Goal: Transaction & Acquisition: Purchase product/service

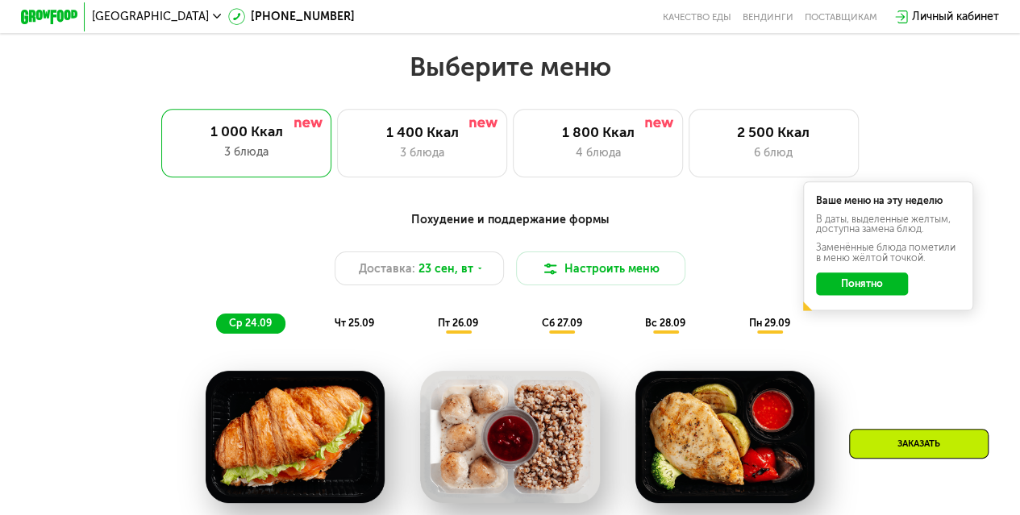
scroll to position [873, 0]
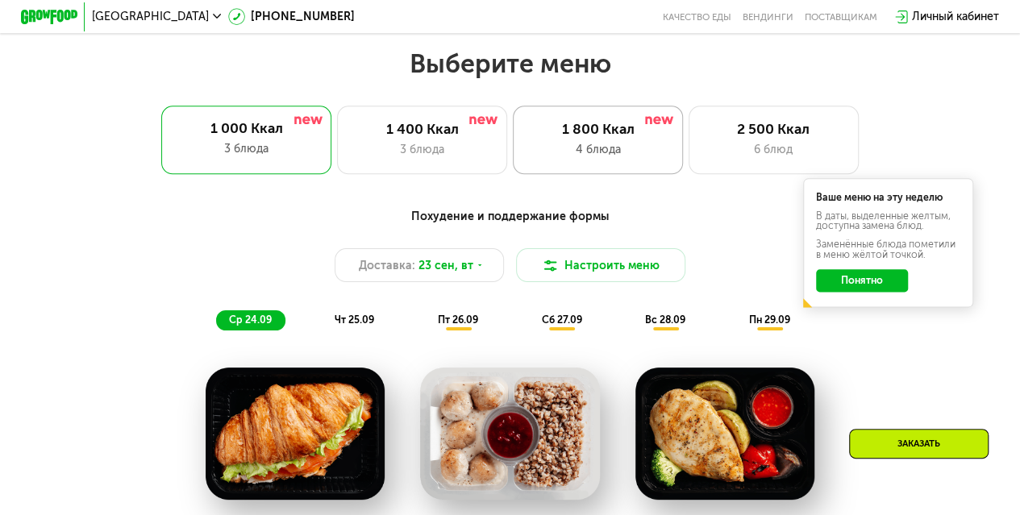
click at [614, 144] on div "1 800 Ккал 4 блюда" at bounding box center [598, 140] width 170 height 68
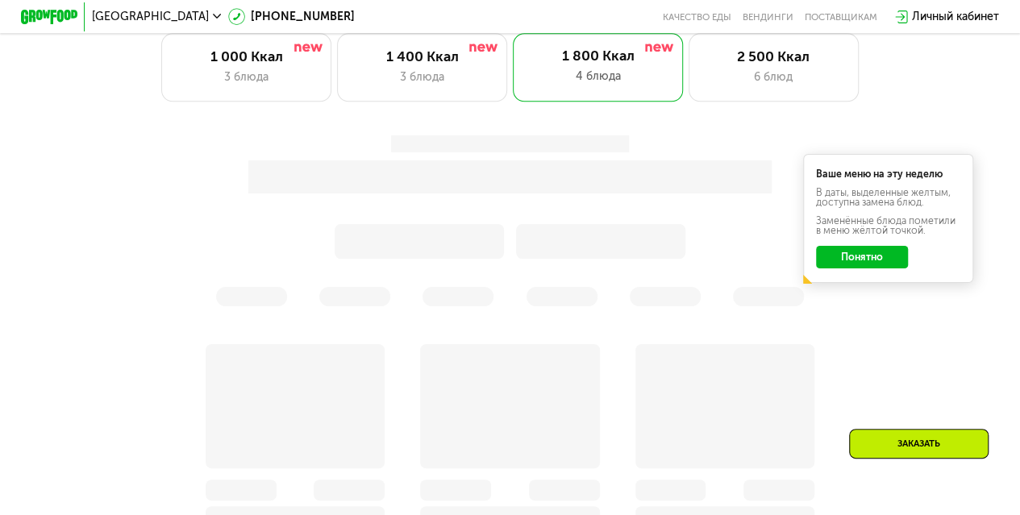
scroll to position [996, 0]
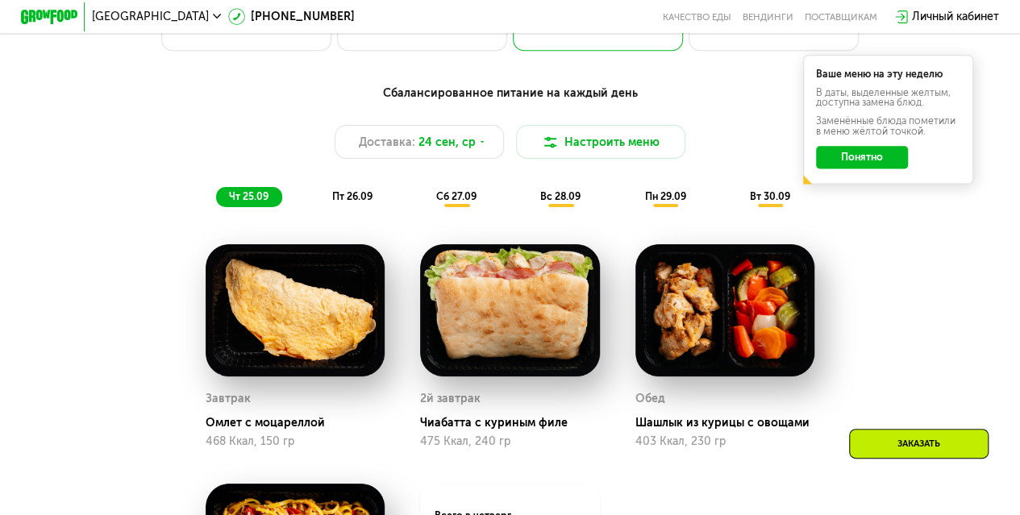
click at [835, 157] on button "Понятно" at bounding box center [861, 157] width 91 height 23
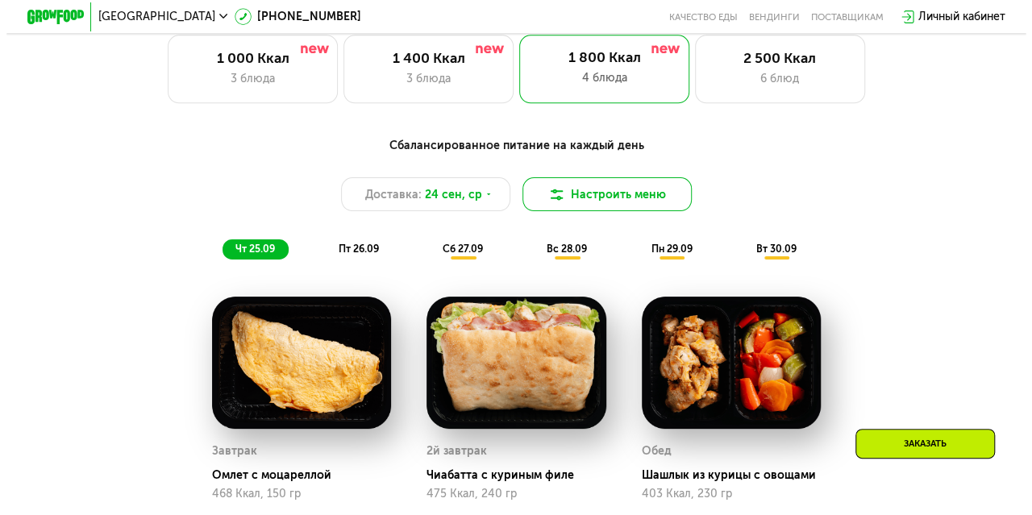
scroll to position [961, 0]
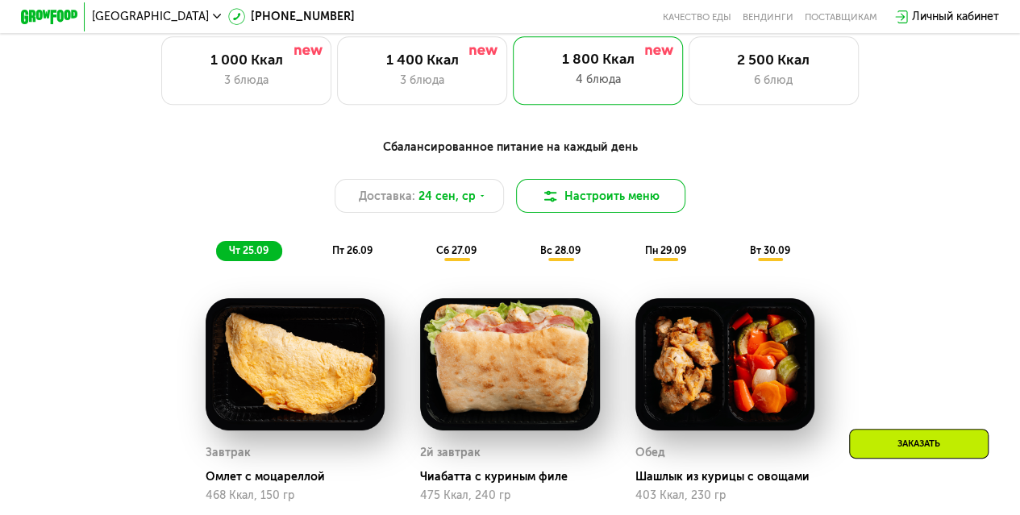
click at [572, 193] on button "Настроить меню" at bounding box center [601, 196] width 170 height 34
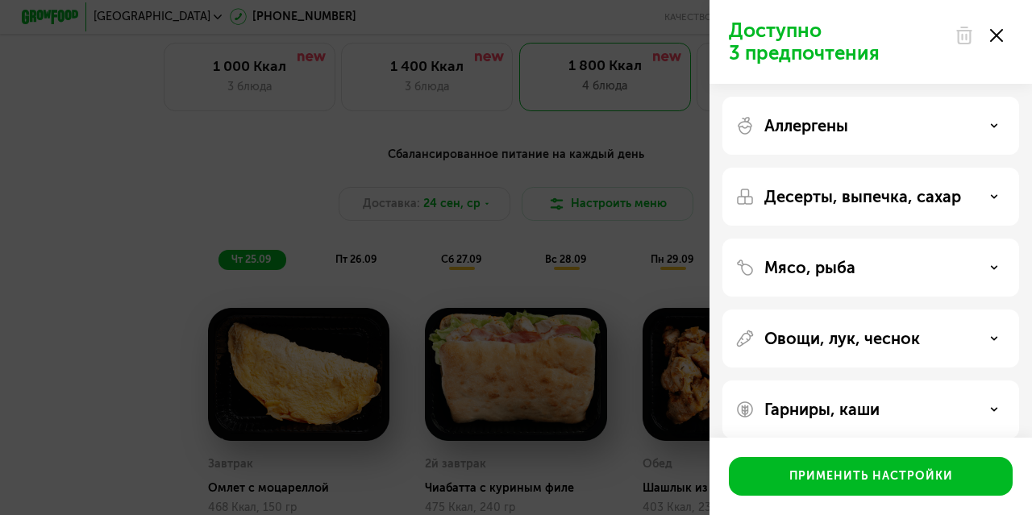
click at [906, 196] on p "Десерты, выпечка, сахар" at bounding box center [862, 196] width 197 height 19
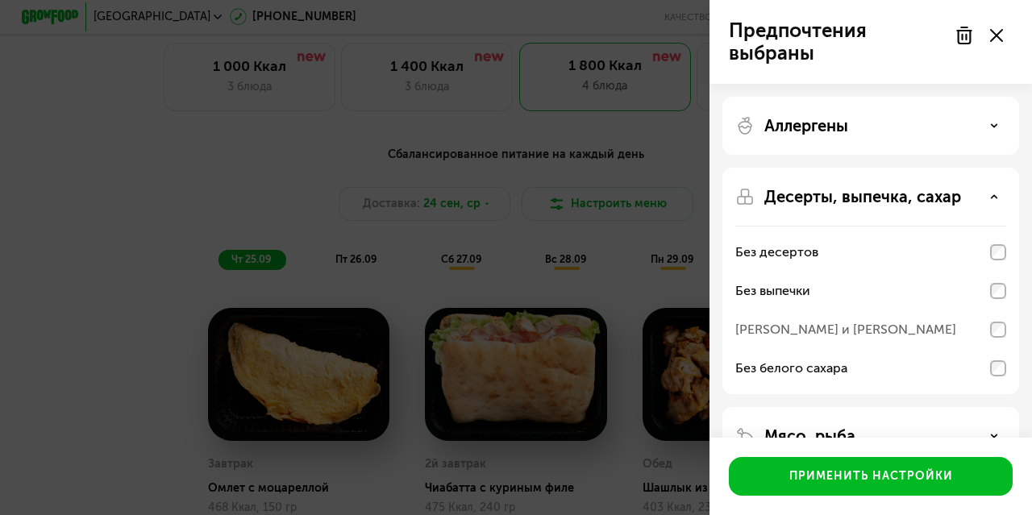
click at [995, 31] on icon at bounding box center [996, 35] width 13 height 13
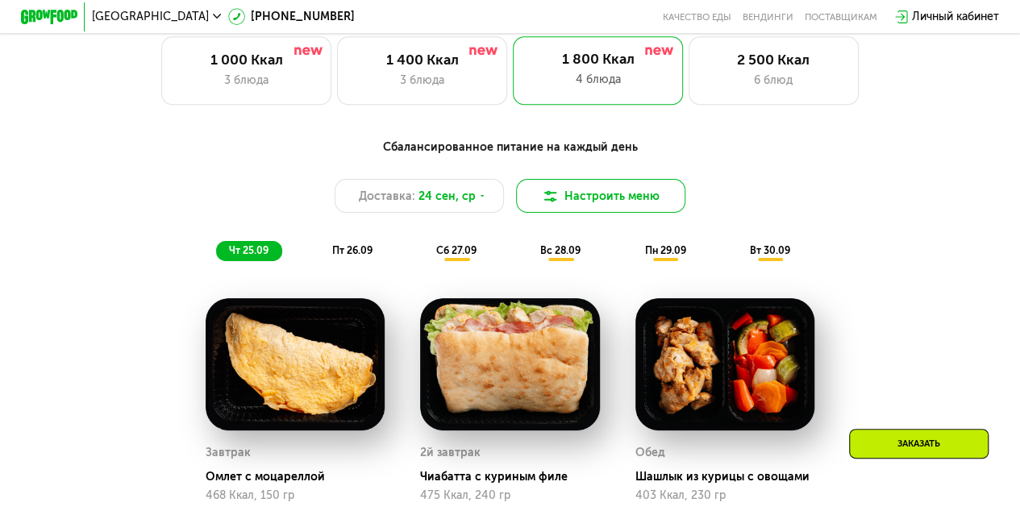
click at [604, 209] on button "Настроить меню" at bounding box center [601, 196] width 170 height 34
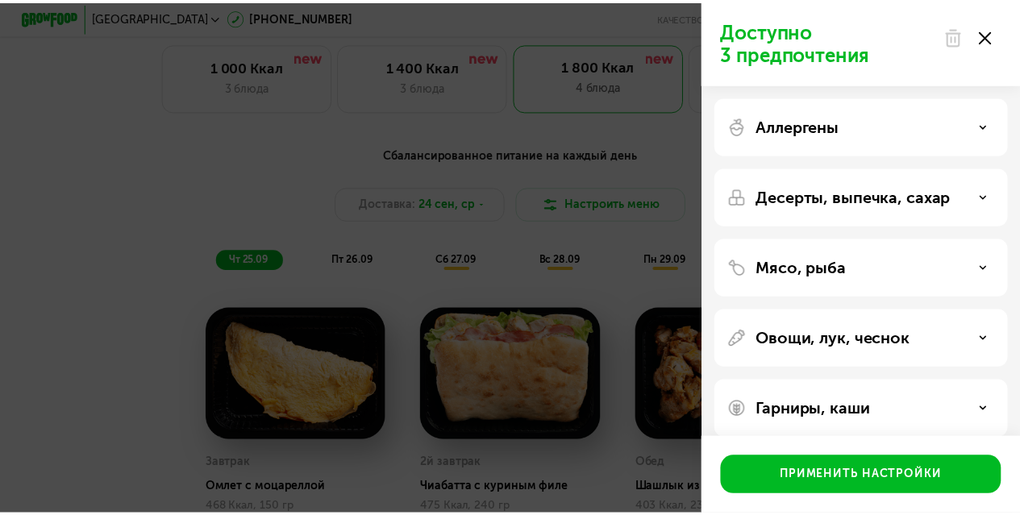
scroll to position [16, 0]
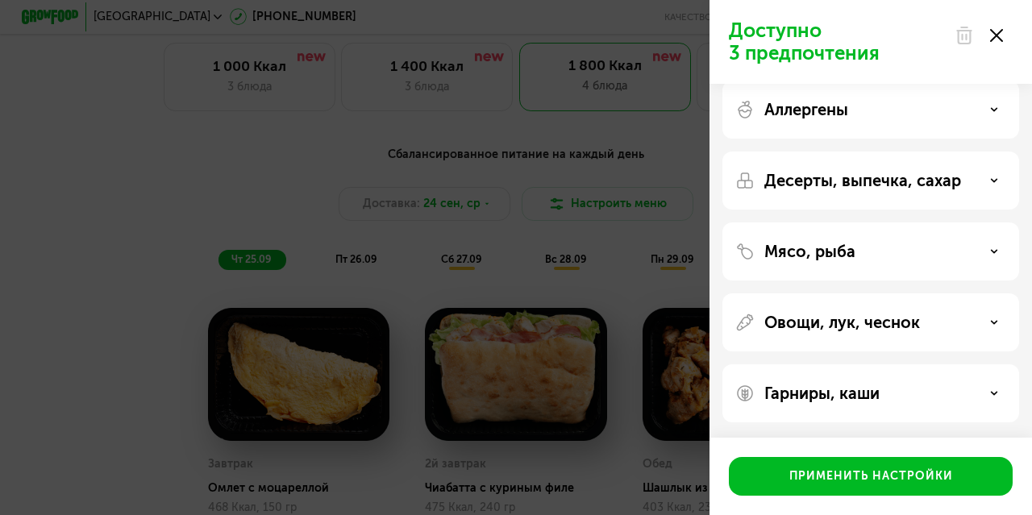
click at [860, 253] on div "Мясо, рыба" at bounding box center [870, 251] width 271 height 19
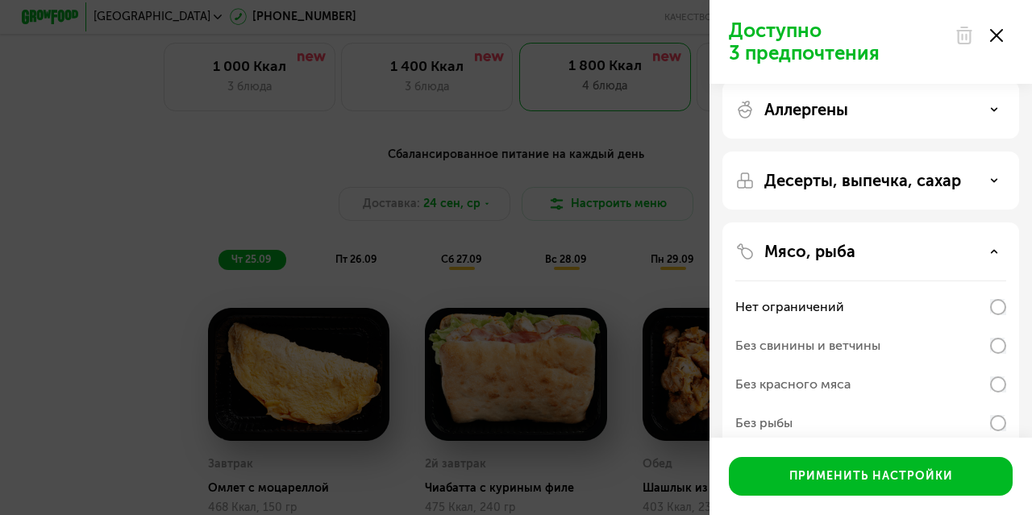
click at [776, 349] on div "Без свинины и ветчины" at bounding box center [807, 345] width 145 height 19
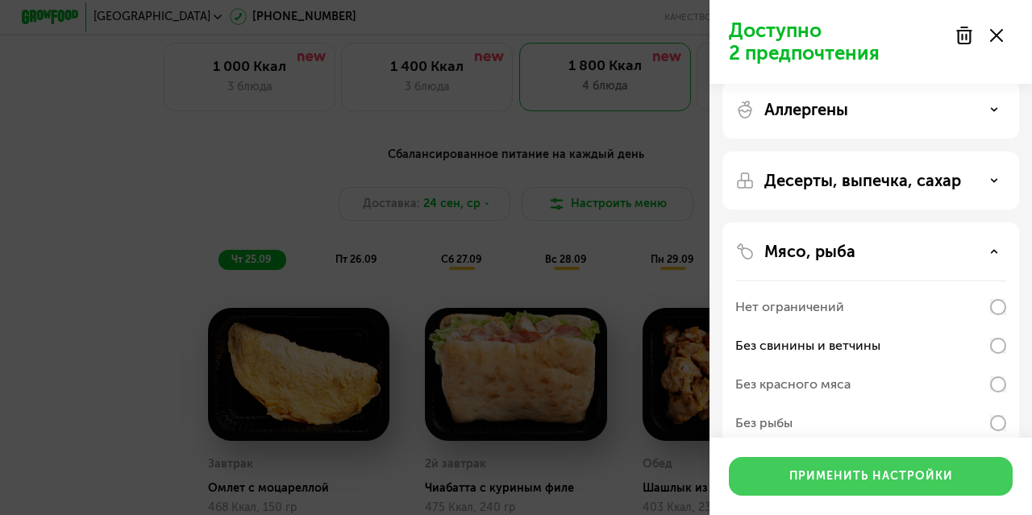
click at [811, 473] on div "Применить настройки" at bounding box center [871, 476] width 164 height 16
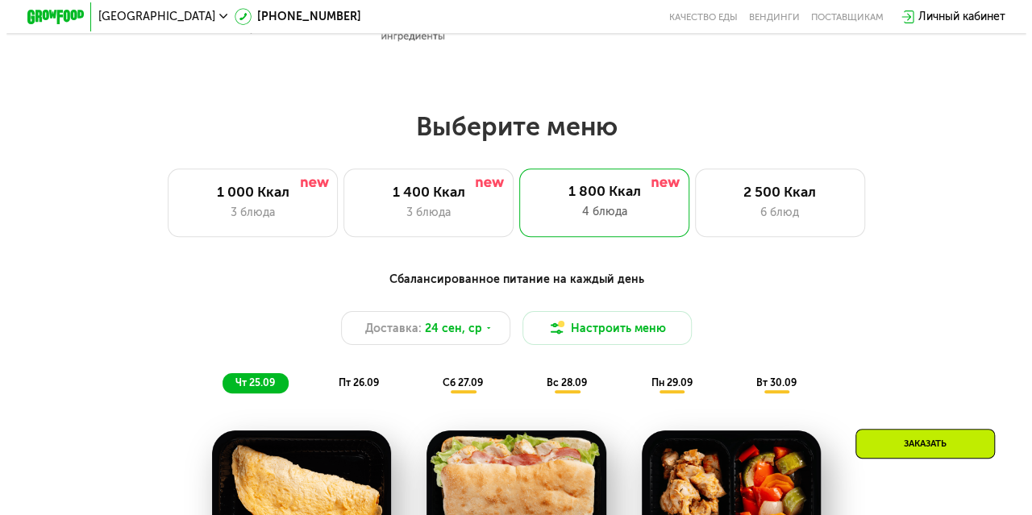
scroll to position [798, 0]
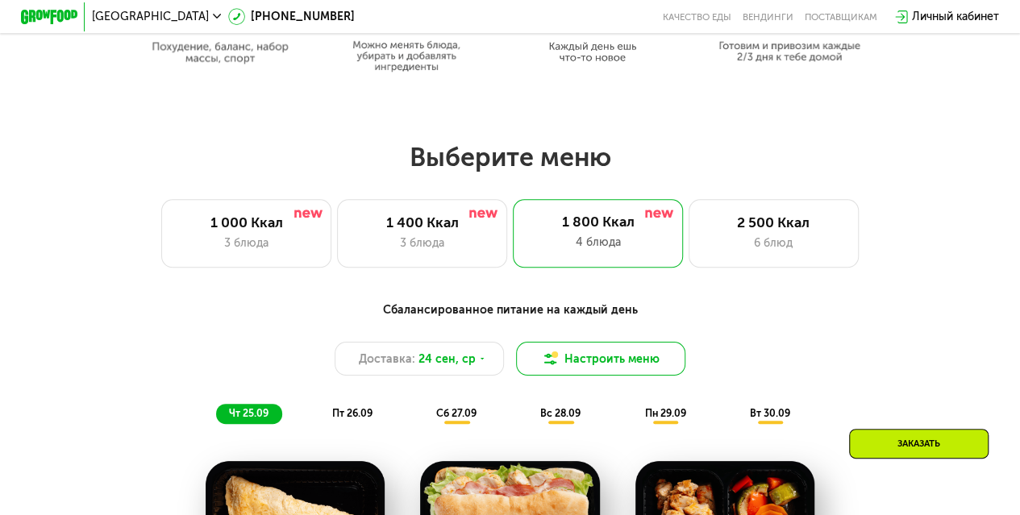
click at [584, 363] on button "Настроить меню" at bounding box center [601, 359] width 170 height 34
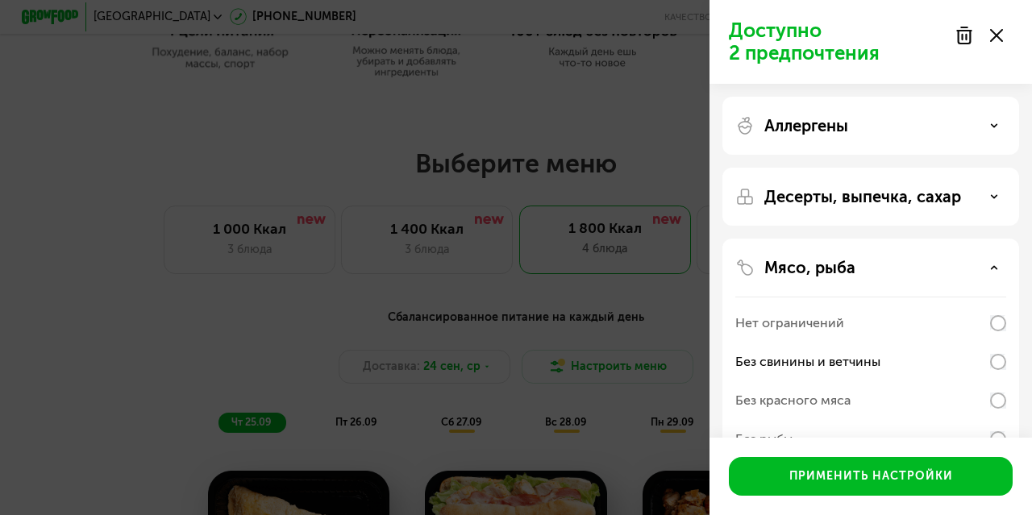
click at [961, 35] on use at bounding box center [964, 35] width 14 height 16
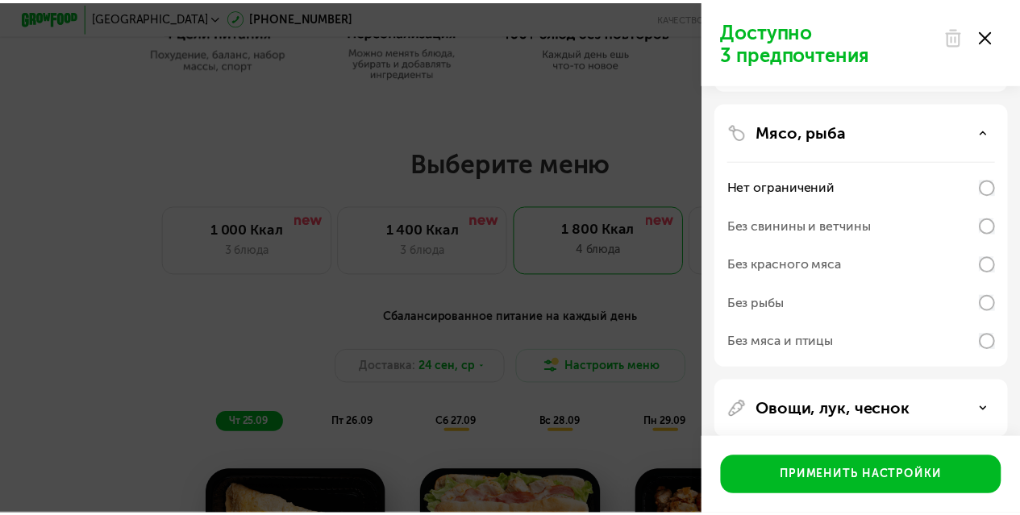
scroll to position [143, 0]
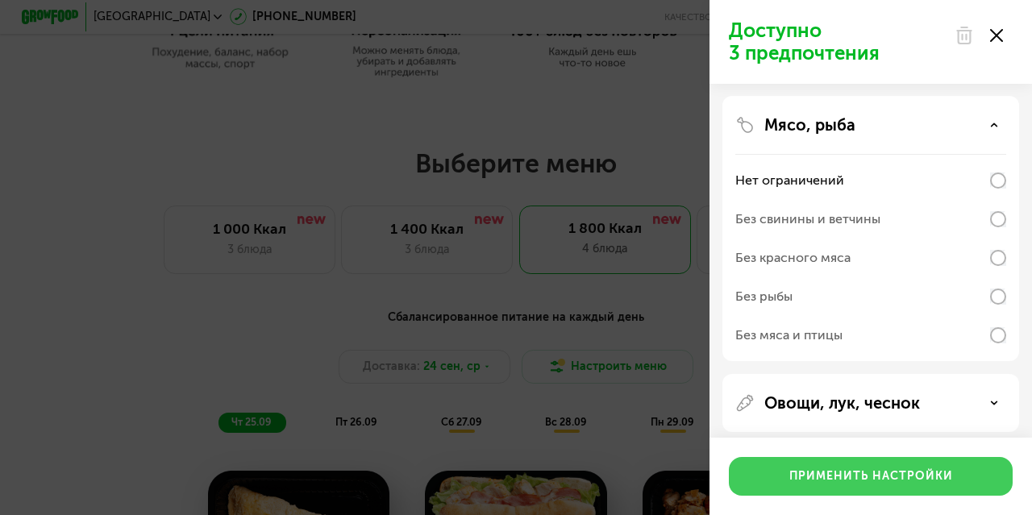
click at [846, 481] on div "Применить настройки" at bounding box center [871, 476] width 164 height 16
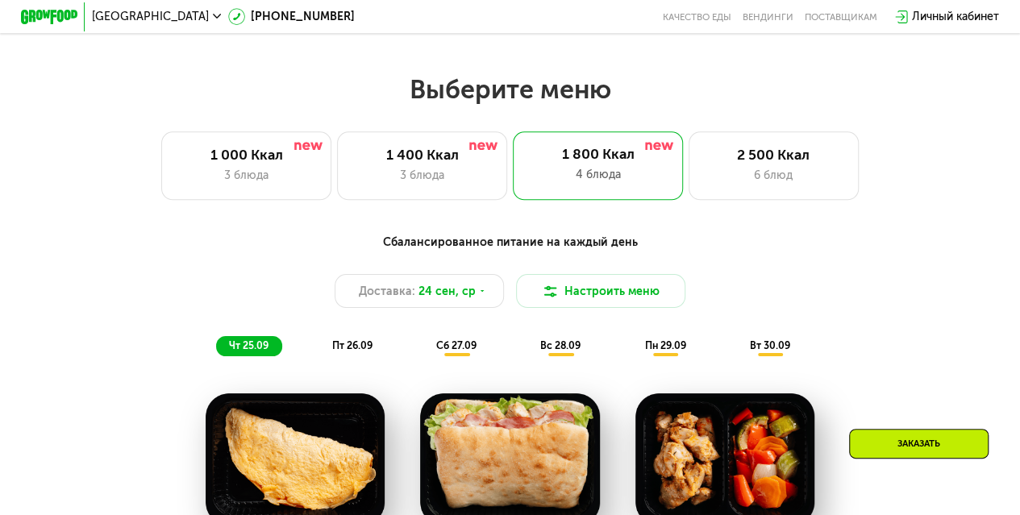
scroll to position [853, 0]
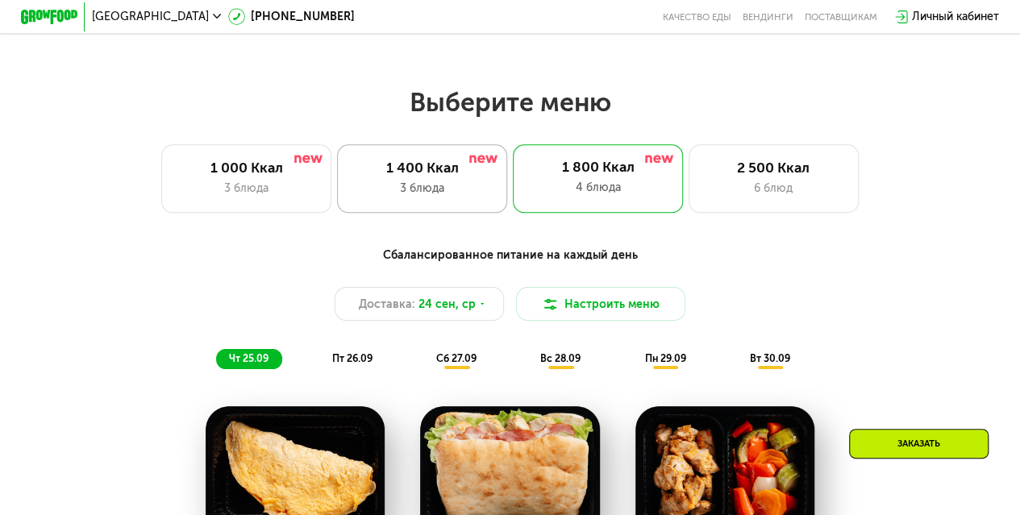
click at [440, 168] on div "1 400 Ккал" at bounding box center [422, 168] width 140 height 17
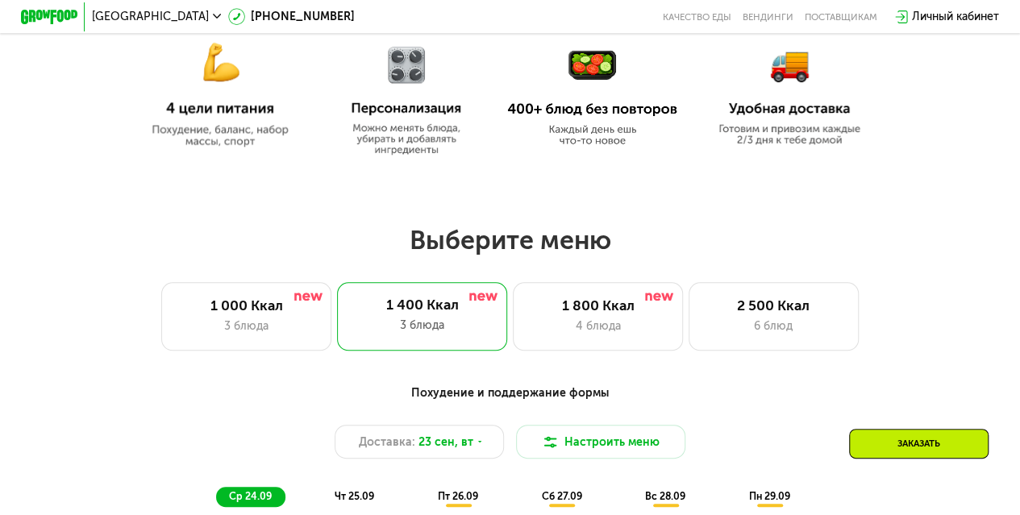
scroll to position [717, 0]
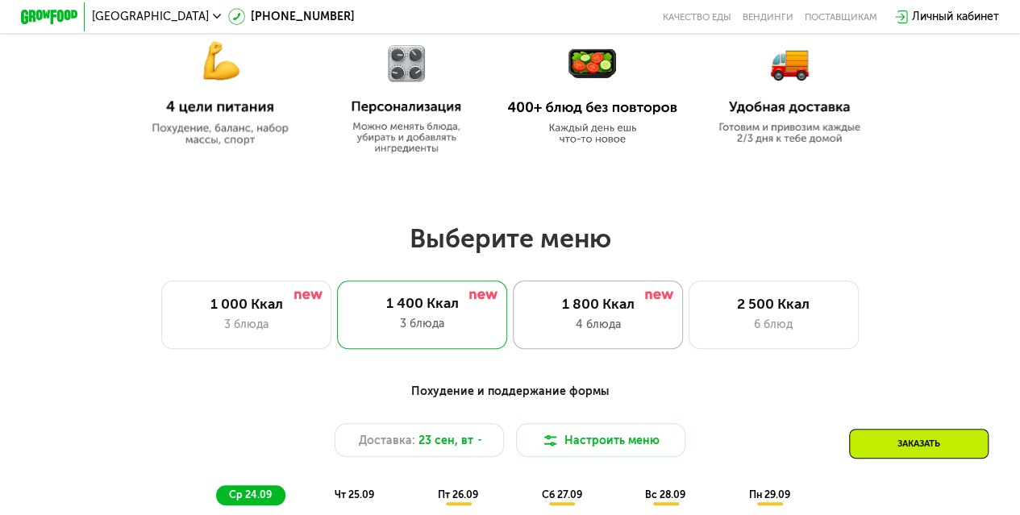
click at [600, 322] on div "4 блюда" at bounding box center [598, 324] width 140 height 17
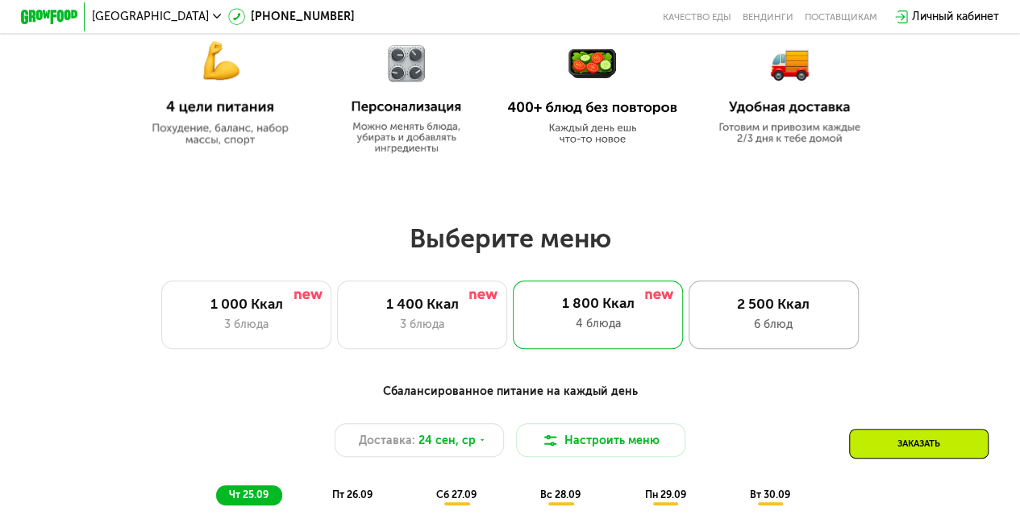
click at [779, 313] on div "2 500 Ккал" at bounding box center [773, 304] width 140 height 17
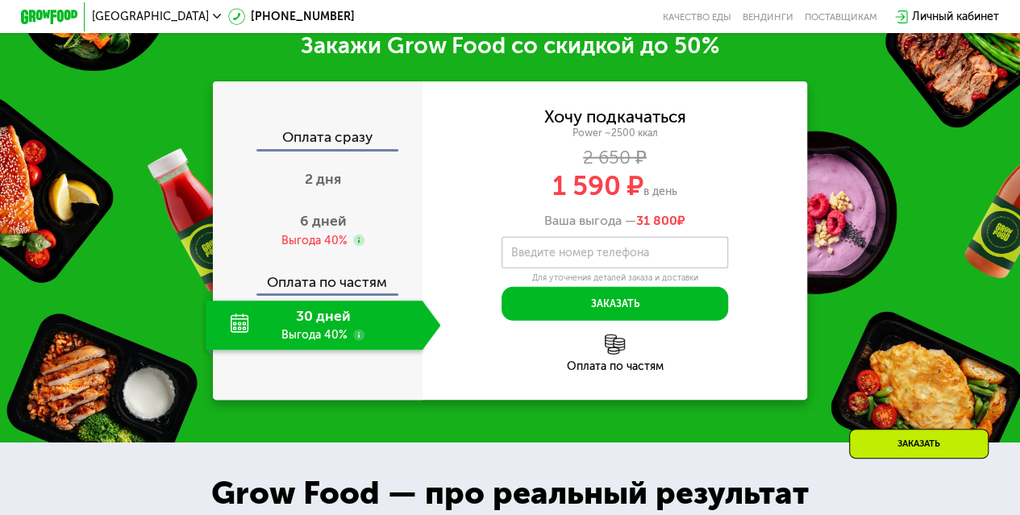
scroll to position [1970, 0]
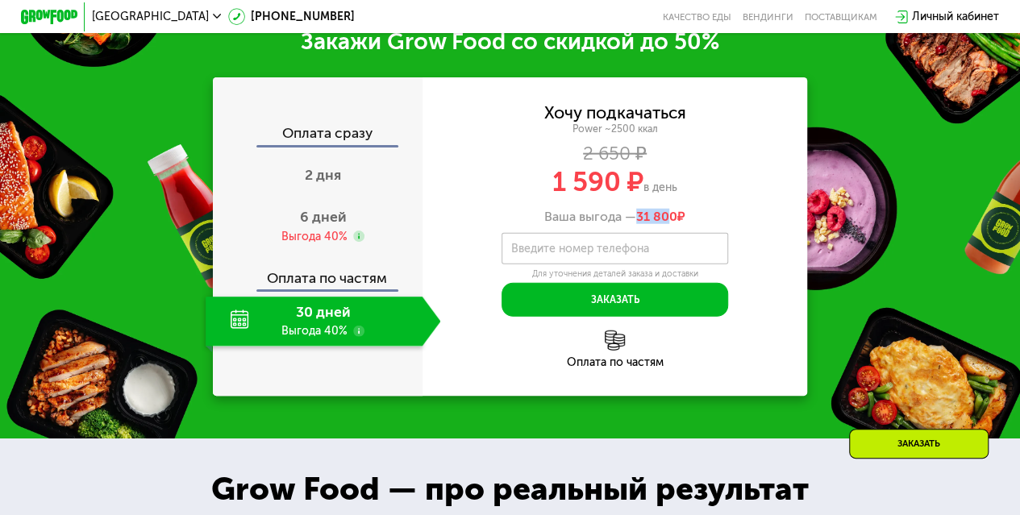
drag, startPoint x: 638, startPoint y: 252, endPoint x: 671, endPoint y: 247, distance: 34.3
click at [671, 224] on span "31 800" at bounding box center [656, 216] width 41 height 15
click at [775, 224] on div "Хочу подкачаться Power ~2500 ккал 2 650 ₽ 1 590 ₽ в день Ваша выгода — 31 800 ₽" at bounding box center [614, 164] width 385 height 119
drag, startPoint x: 700, startPoint y: 246, endPoint x: 627, endPoint y: 257, distance: 74.2
click at [627, 224] on div "Ваша выгода — 31 800 ₽" at bounding box center [614, 216] width 385 height 15
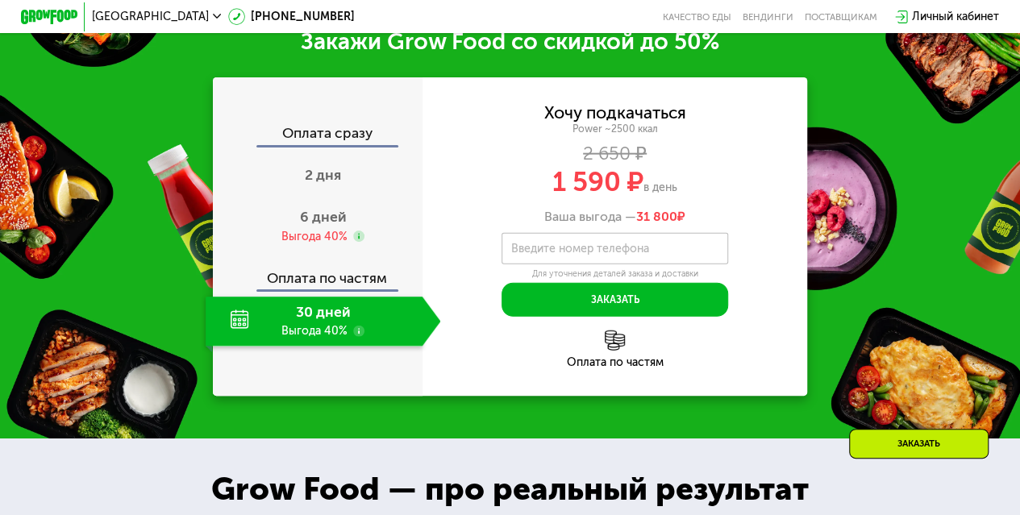
click at [635, 198] on span "1 590 ₽" at bounding box center [597, 182] width 91 height 32
click at [326, 244] on div "Выгода 40%" at bounding box center [314, 236] width 66 height 15
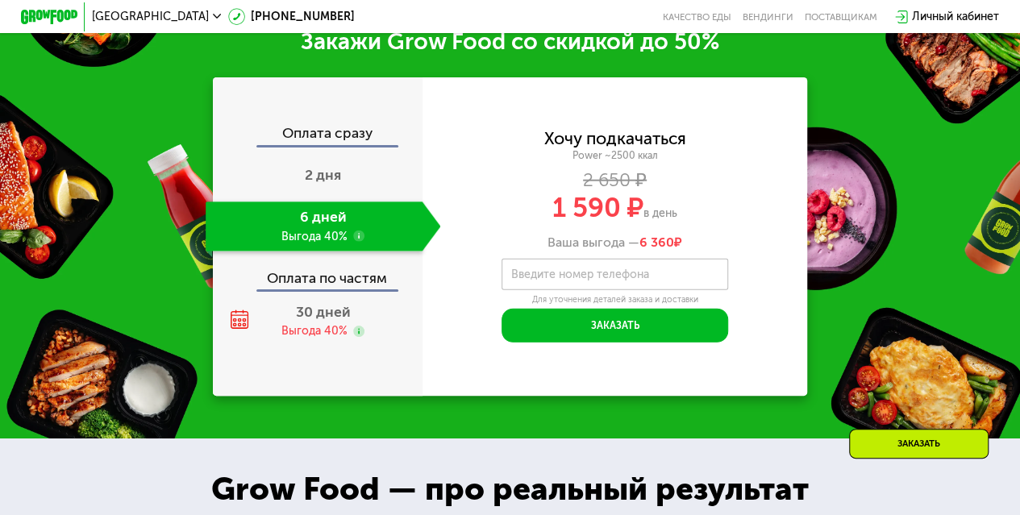
click at [355, 242] on use at bounding box center [358, 236] width 11 height 11
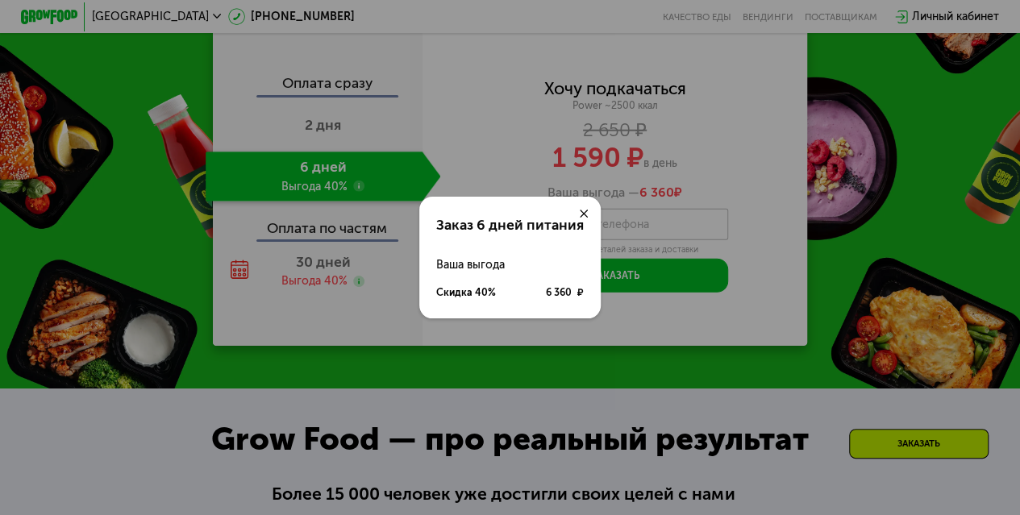
scroll to position [2027, 0]
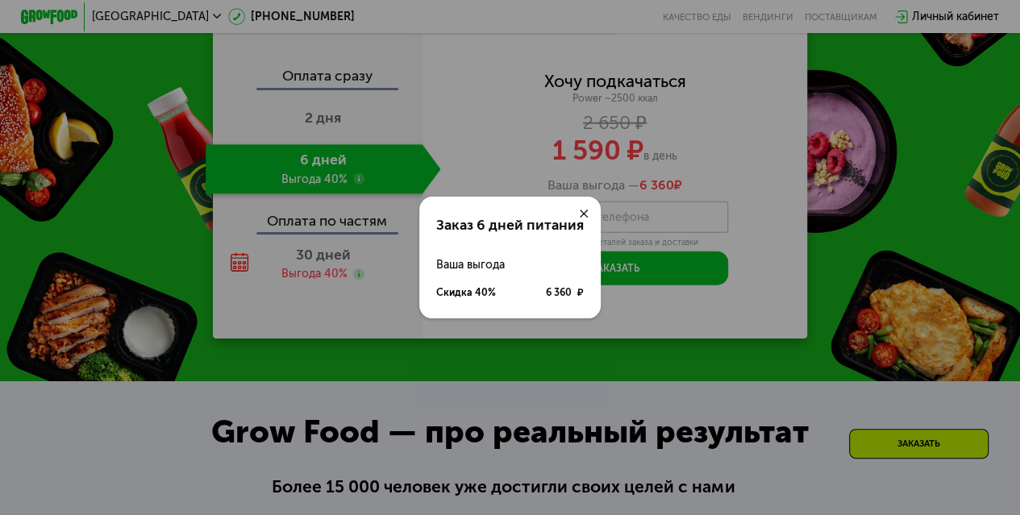
click at [585, 210] on icon at bounding box center [584, 214] width 9 height 9
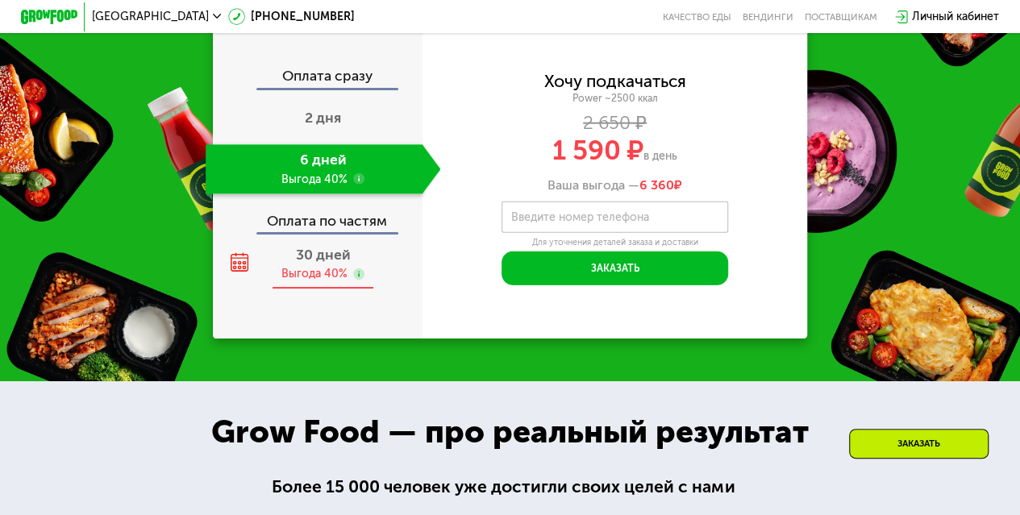
click at [356, 280] on use at bounding box center [358, 273] width 11 height 11
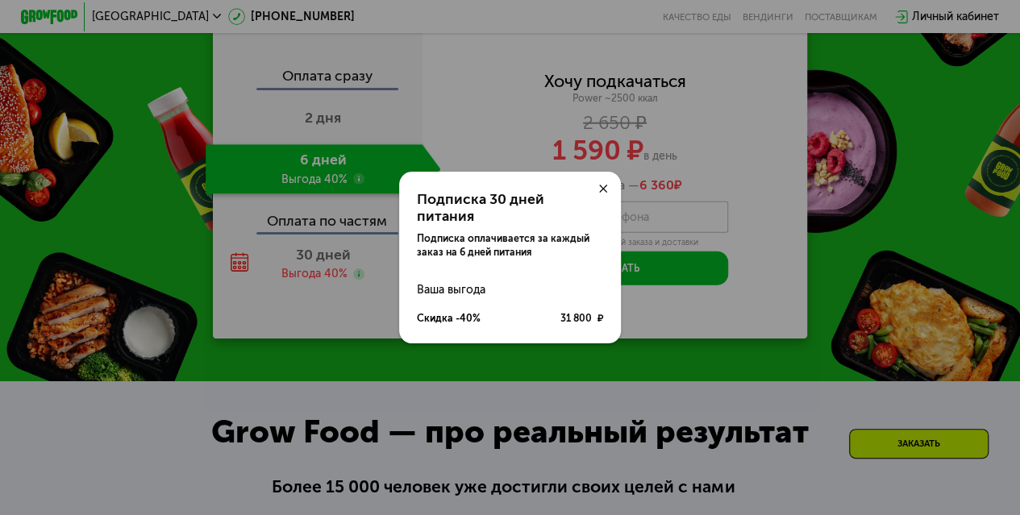
click at [603, 193] on use at bounding box center [603, 189] width 9 height 9
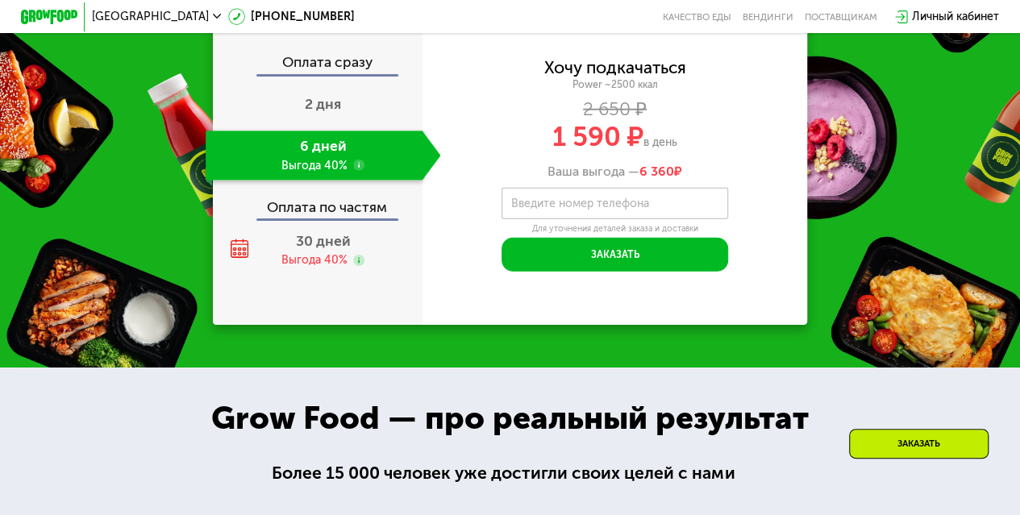
scroll to position [2042, 0]
